Goal: Task Accomplishment & Management: Use online tool/utility

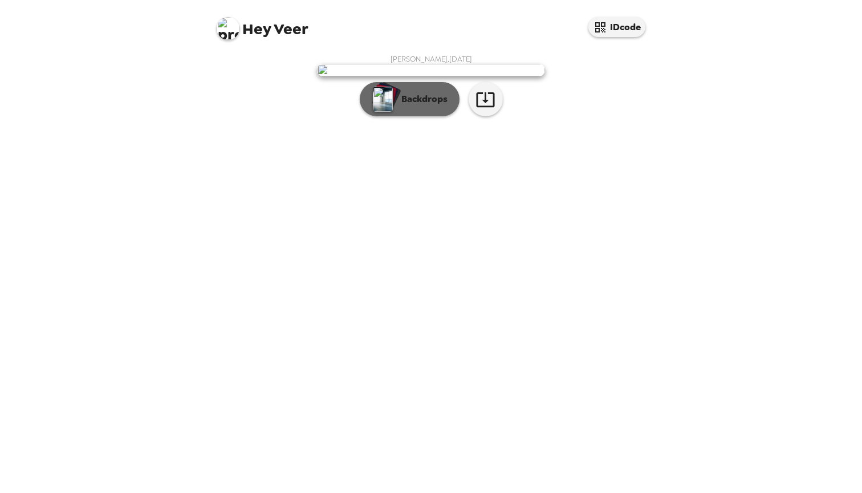
click at [416, 116] on button "Backdrops" at bounding box center [410, 99] width 100 height 34
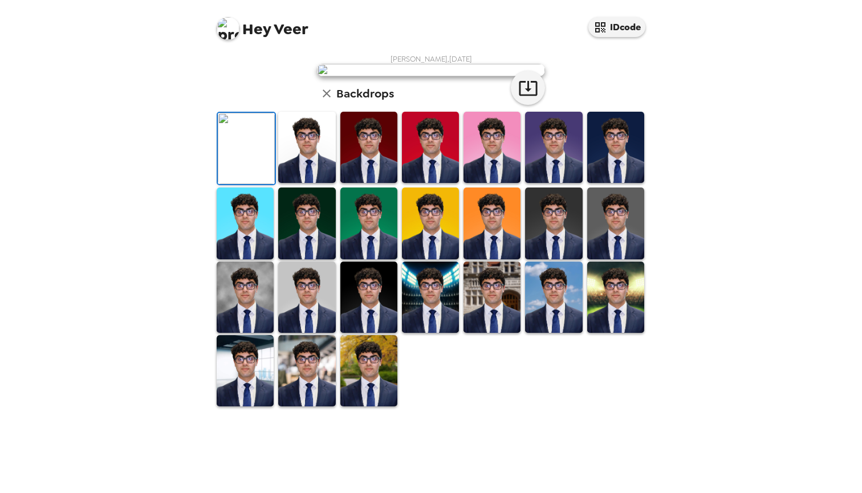
scroll to position [113, 0]
click at [307, 183] on img at bounding box center [306, 147] width 57 height 71
